Goal: Entertainment & Leisure: Consume media (video, audio)

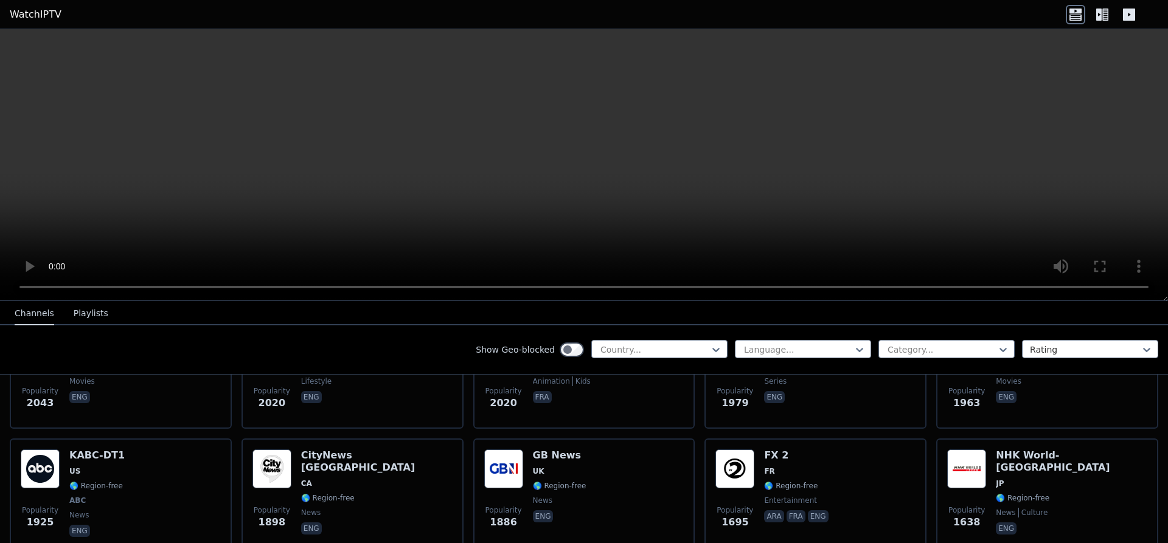
scroll to position [997, 0]
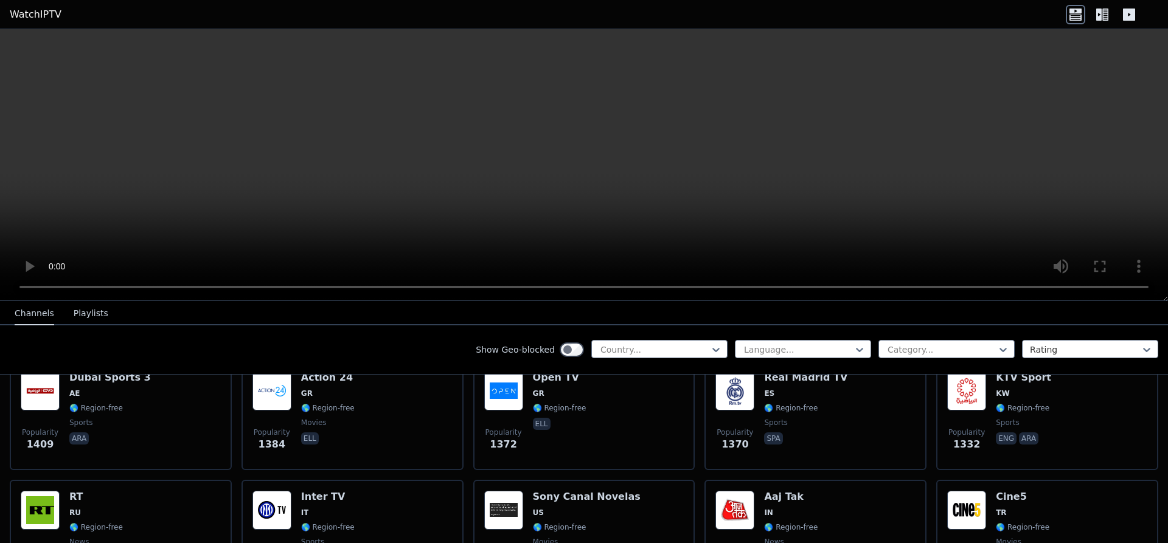
click at [85, 318] on button "Playlists" at bounding box center [91, 313] width 35 height 23
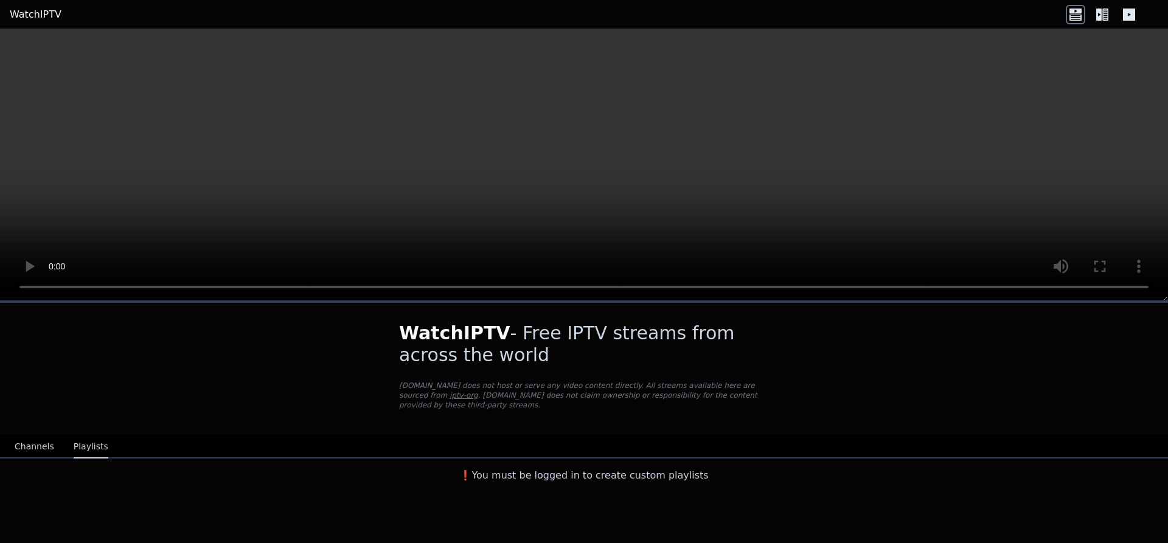
click at [44, 459] on div "❗️You must be logged in to create custom playlists" at bounding box center [584, 473] width 1168 height 29
click at [41, 442] on button "Channels" at bounding box center [35, 447] width 40 height 23
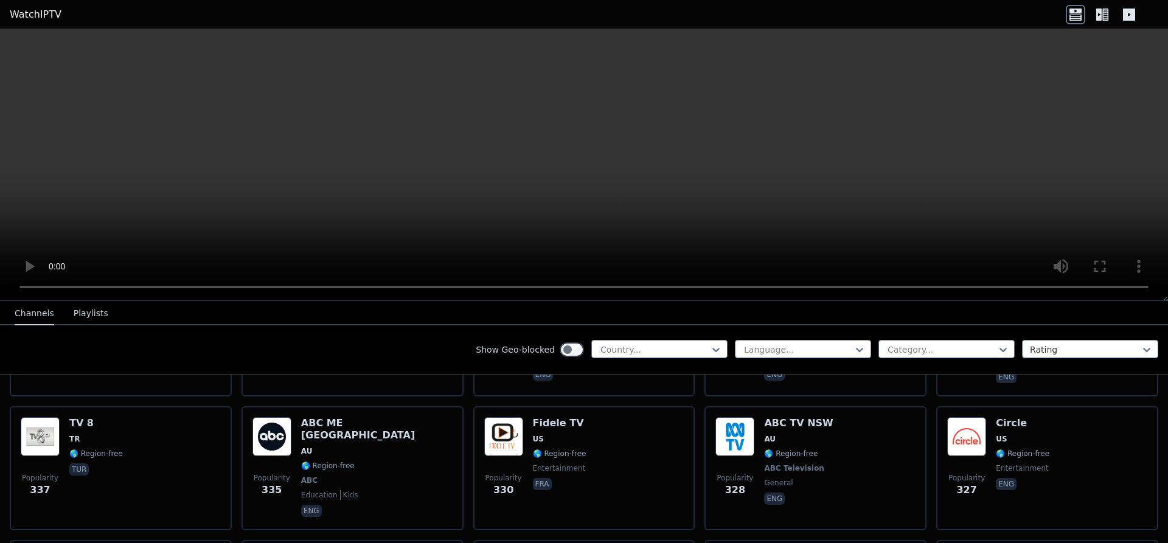
scroll to position [6057, 0]
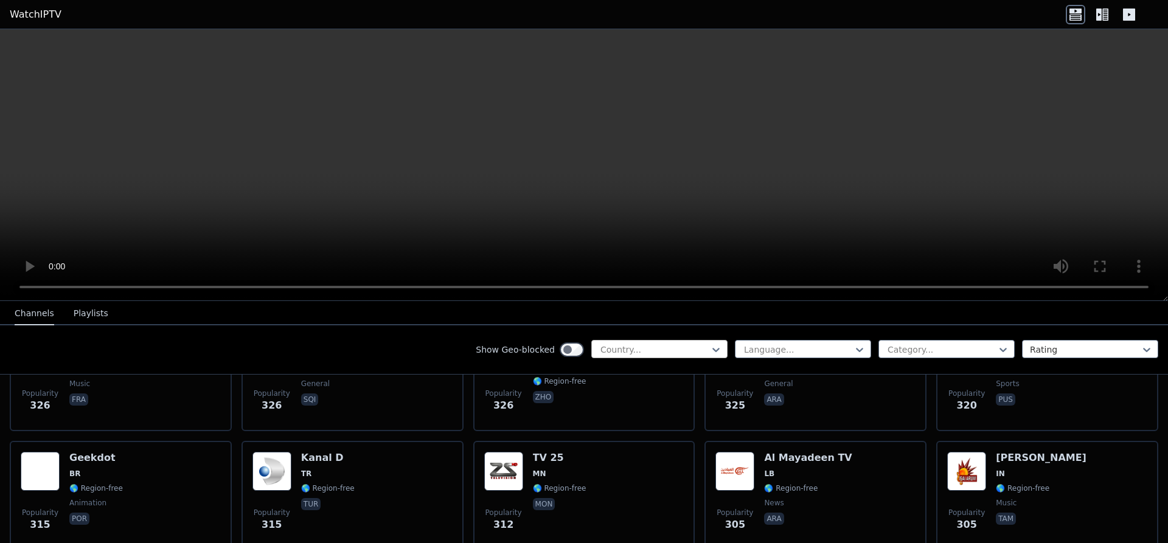
click at [681, 345] on div at bounding box center [654, 350] width 111 height 12
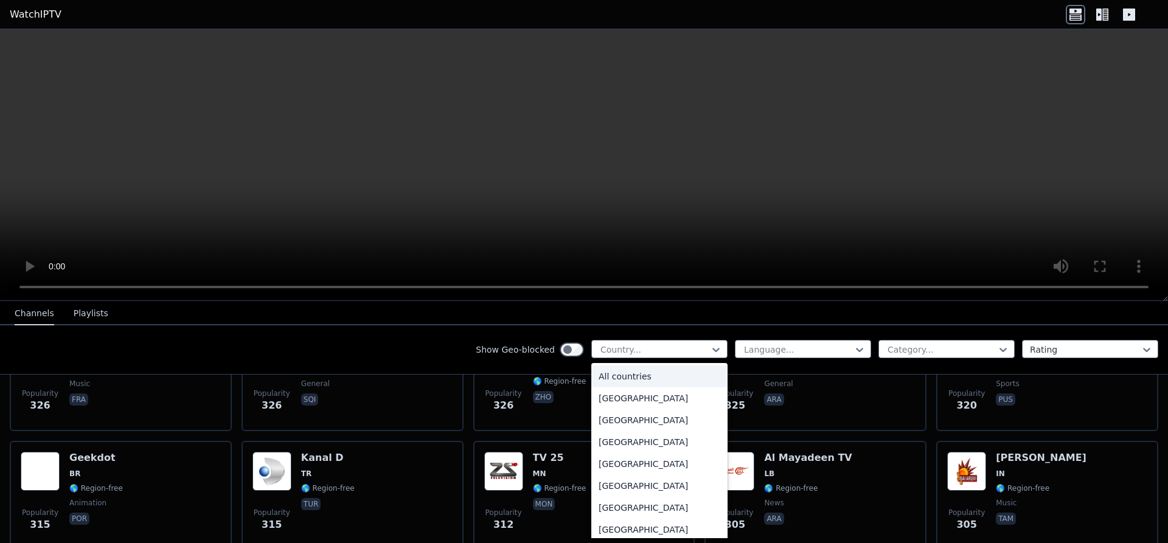
scroll to position [138, 0]
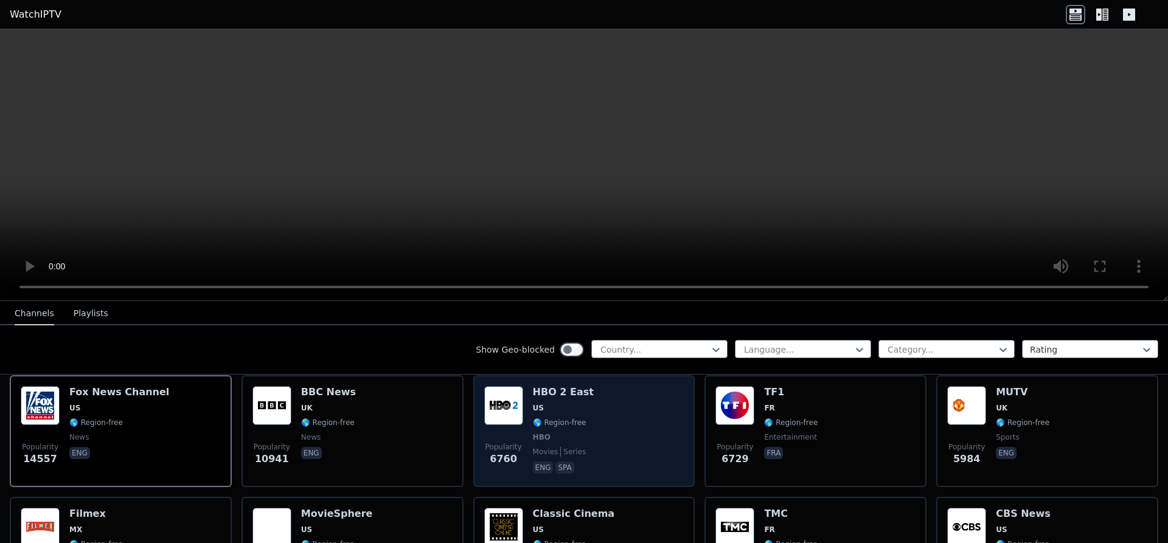
scroll to position [153, 0]
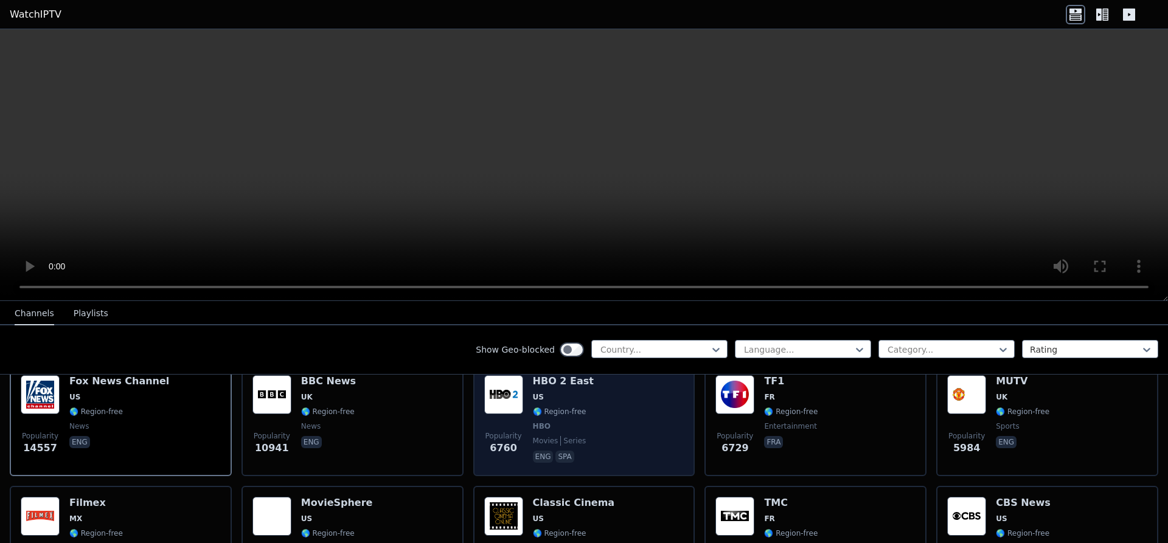
click at [596, 396] on div "Popularity 6760 HBO 2 East US 🌎 Region-free HBO movies series eng spa" at bounding box center [584, 420] width 200 height 90
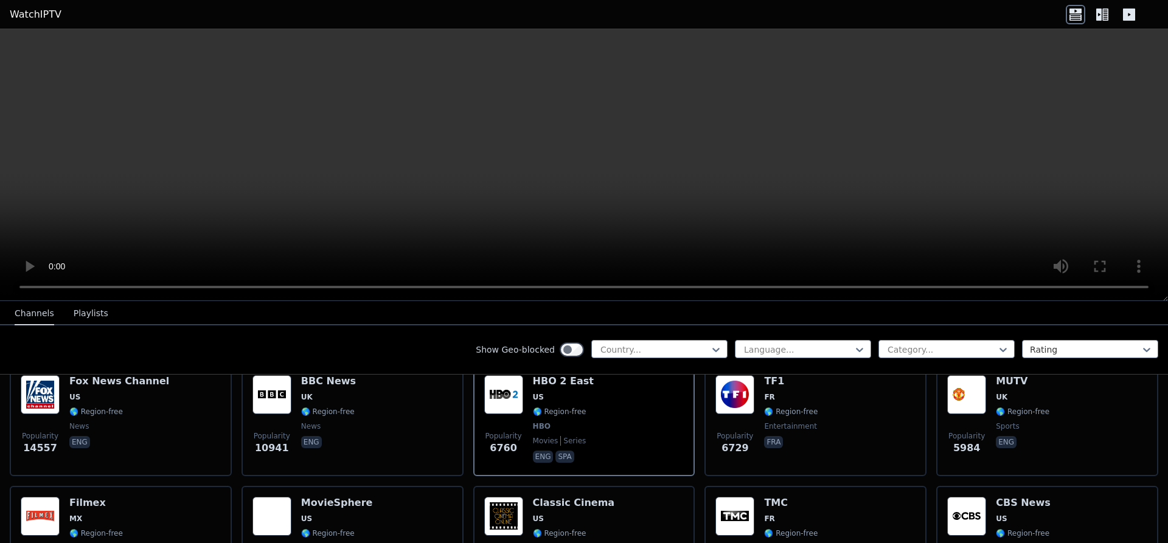
click at [85, 319] on button "Playlists" at bounding box center [91, 313] width 35 height 23
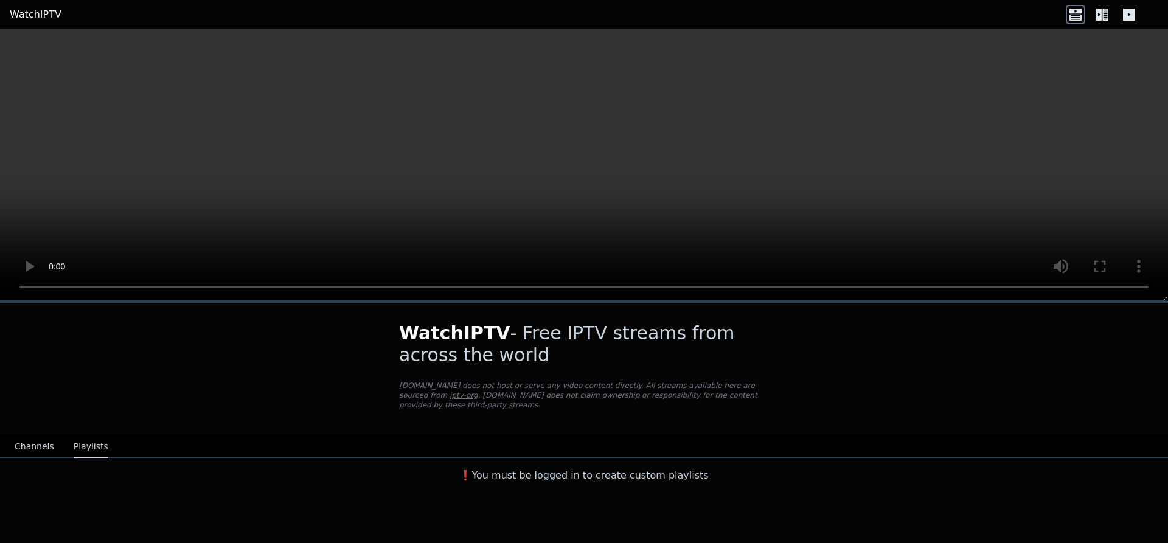
scroll to position [0, 0]
click at [24, 438] on button "Channels" at bounding box center [35, 447] width 40 height 23
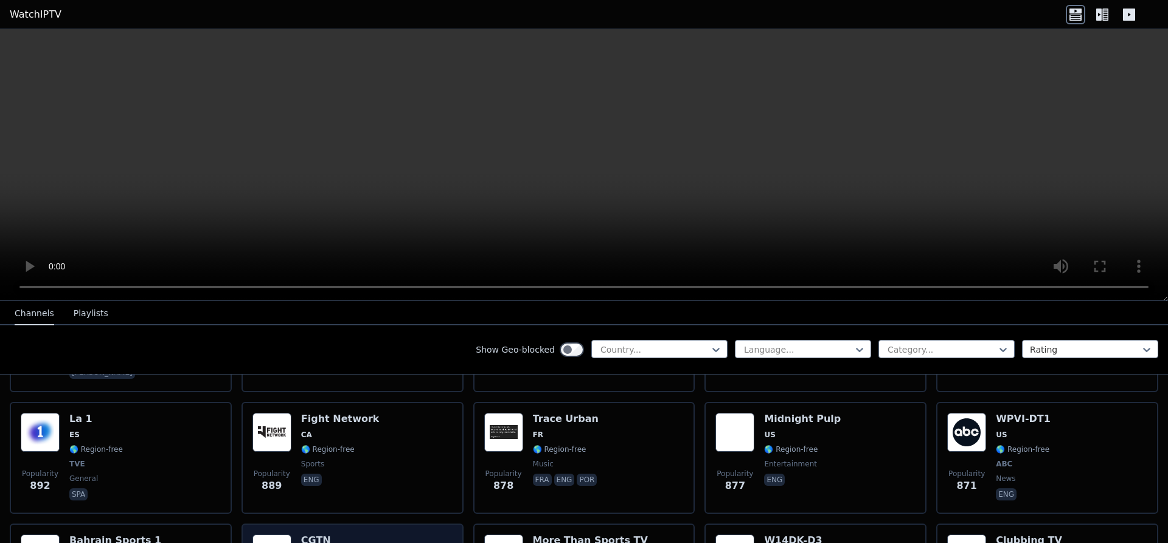
scroll to position [2070, 0]
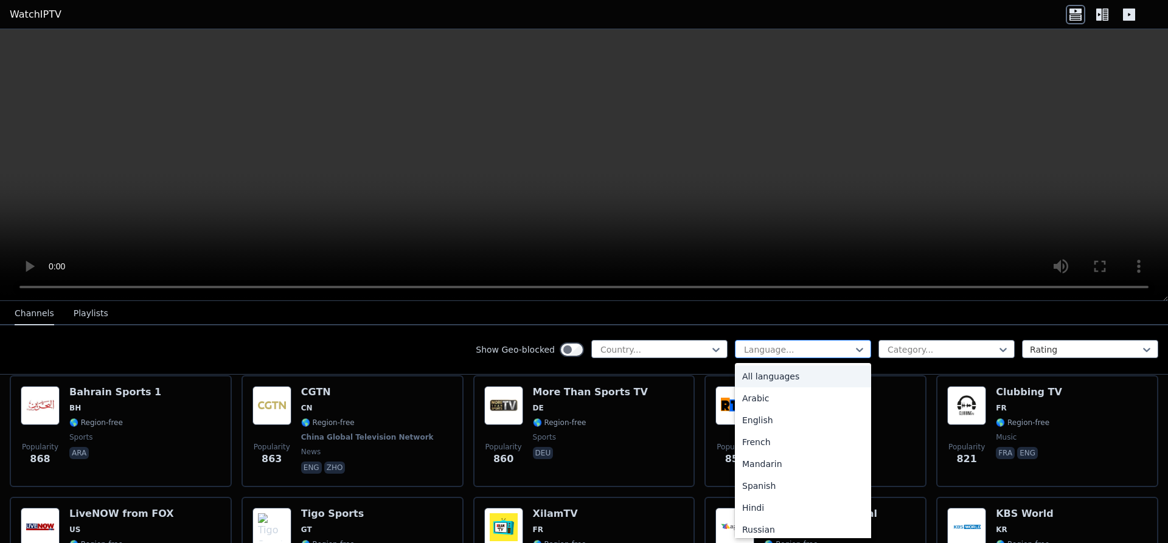
click at [814, 342] on div "Language..." at bounding box center [803, 349] width 136 height 18
click at [933, 346] on div at bounding box center [942, 350] width 111 height 12
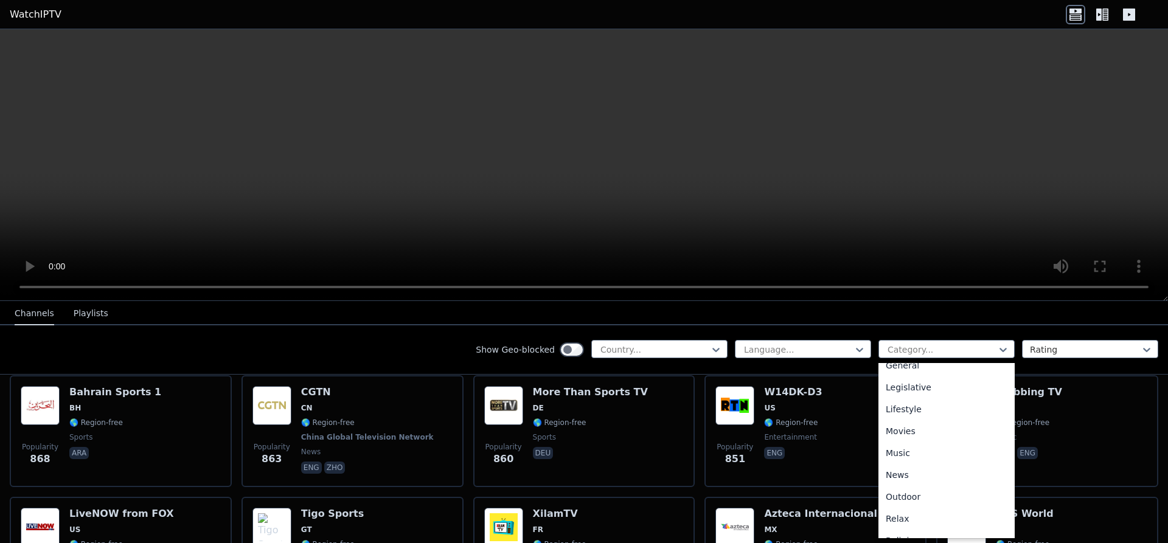
scroll to position [421, 0]
click at [895, 478] on div "Sports" at bounding box center [947, 482] width 136 height 22
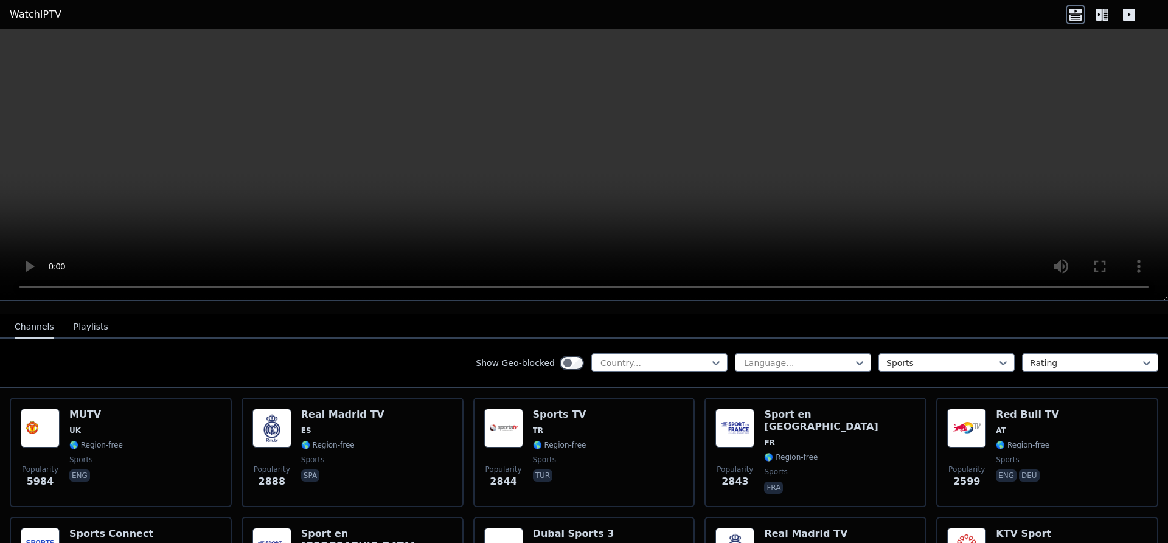
scroll to position [92, 0]
